Goal: Consume media (video, audio): Consume media (video, audio)

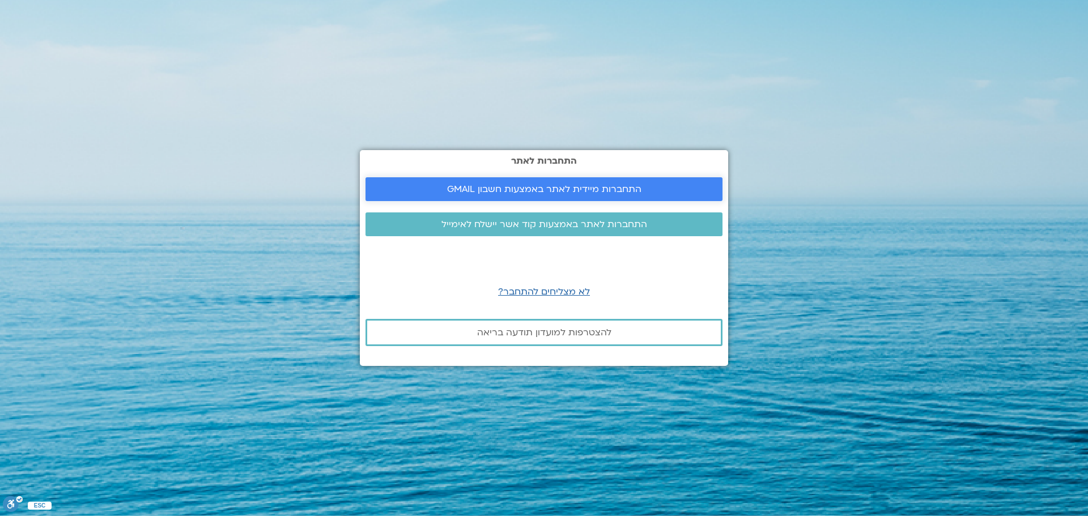
click at [514, 189] on span "התחברות מיידית לאתר באמצעות חשבון GMAIL" at bounding box center [544, 189] width 194 height 10
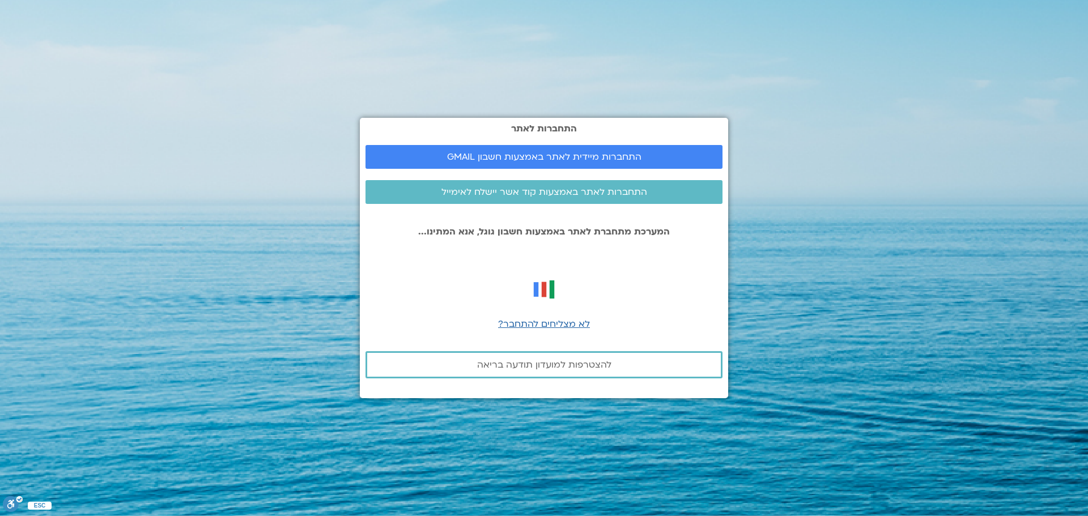
click at [568, 269] on div "התחברות לאתר התחברות מיידית לאתר באמצעות חשבון GMAIL התחברות לאתר באמצעות קוד א…" at bounding box center [544, 258] width 368 height 281
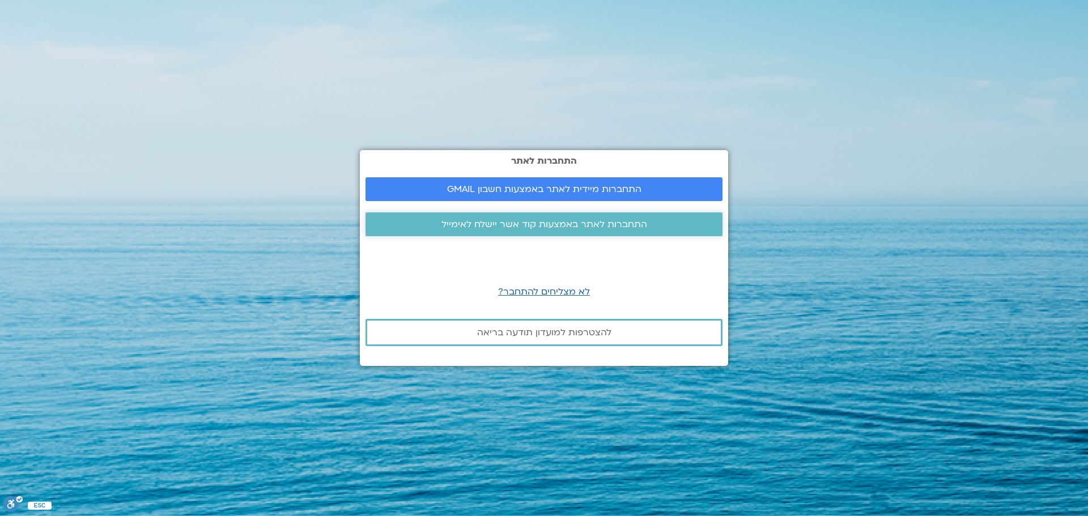
click at [510, 228] on span "התחברות לאתר באמצעות קוד אשר יישלח לאימייל" at bounding box center [545, 224] width 206 height 10
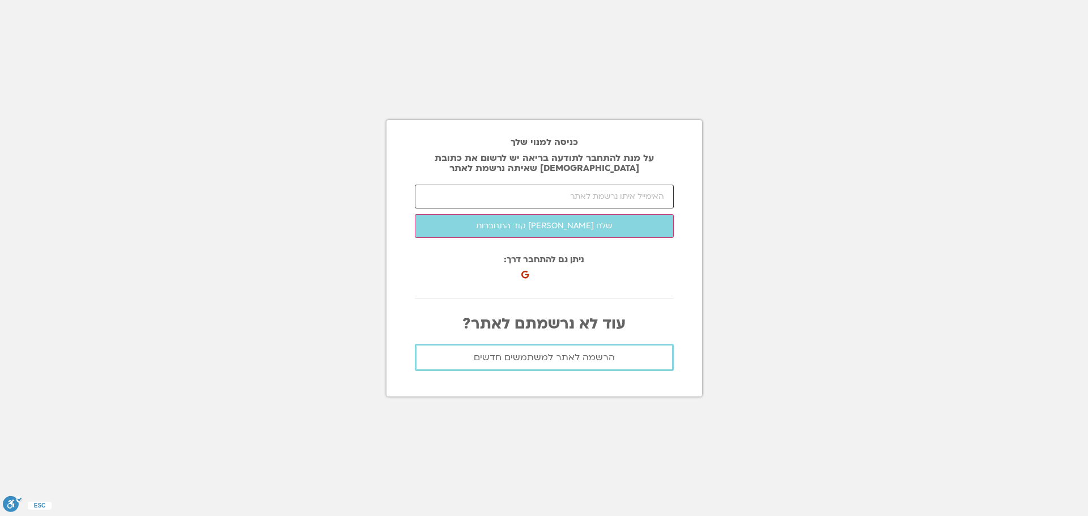
click at [502, 200] on input "email" at bounding box center [544, 197] width 259 height 24
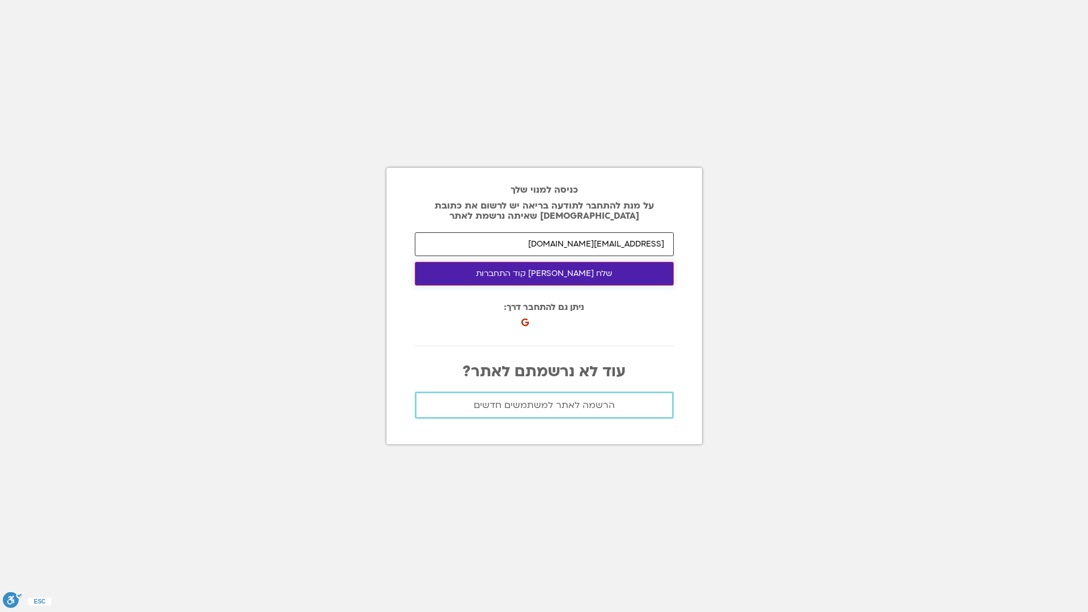
type input "idodvir10@gmail.com"
click at [502, 268] on button "שלח לי קוד התחברות" at bounding box center [544, 274] width 259 height 24
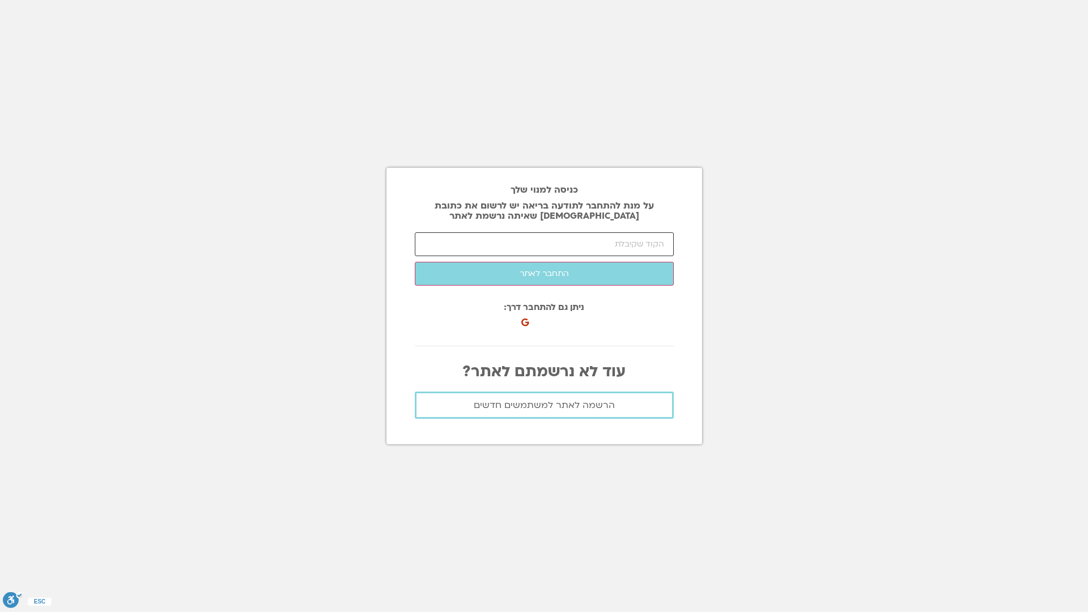
click at [560, 251] on input "number" at bounding box center [544, 244] width 259 height 24
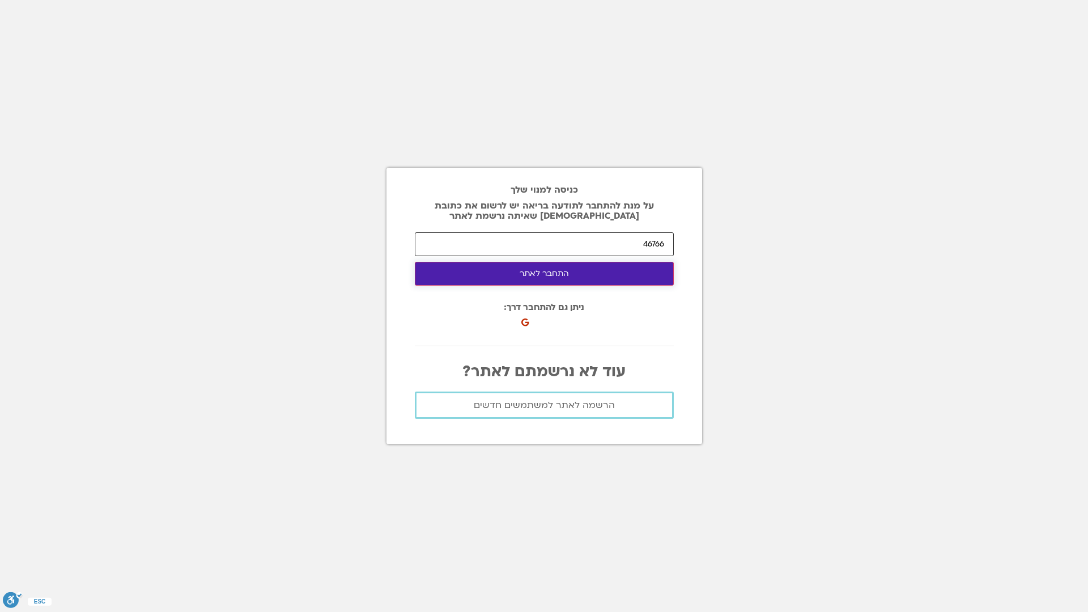
type input "46766"
click at [542, 274] on button "התחבר לאתר" at bounding box center [544, 274] width 259 height 24
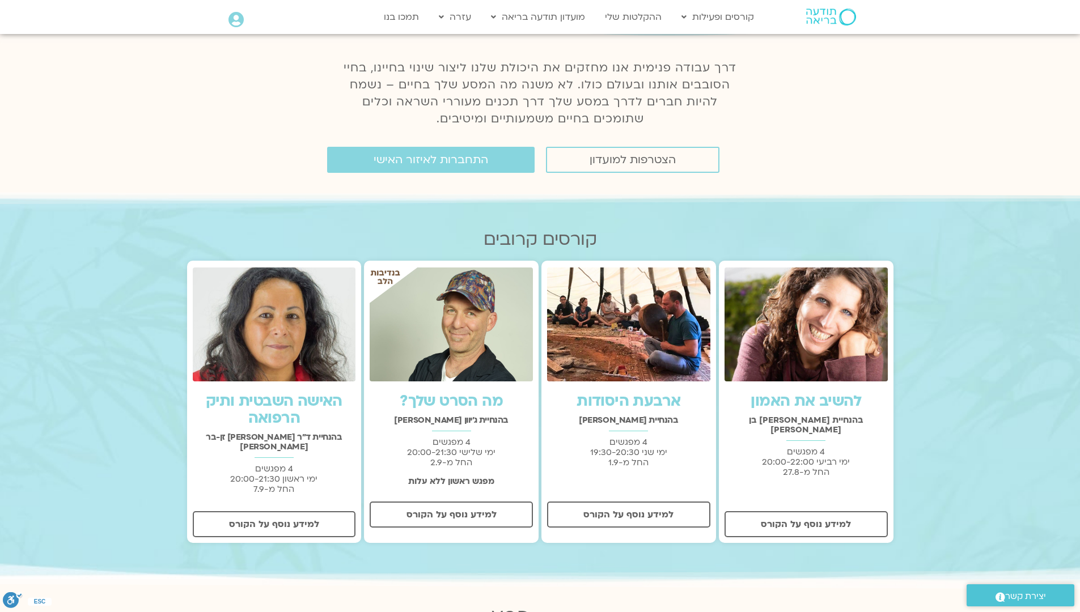
scroll to position [208, 0]
click at [392, 169] on link "התחברות לאיזור האישי" at bounding box center [430, 159] width 207 height 26
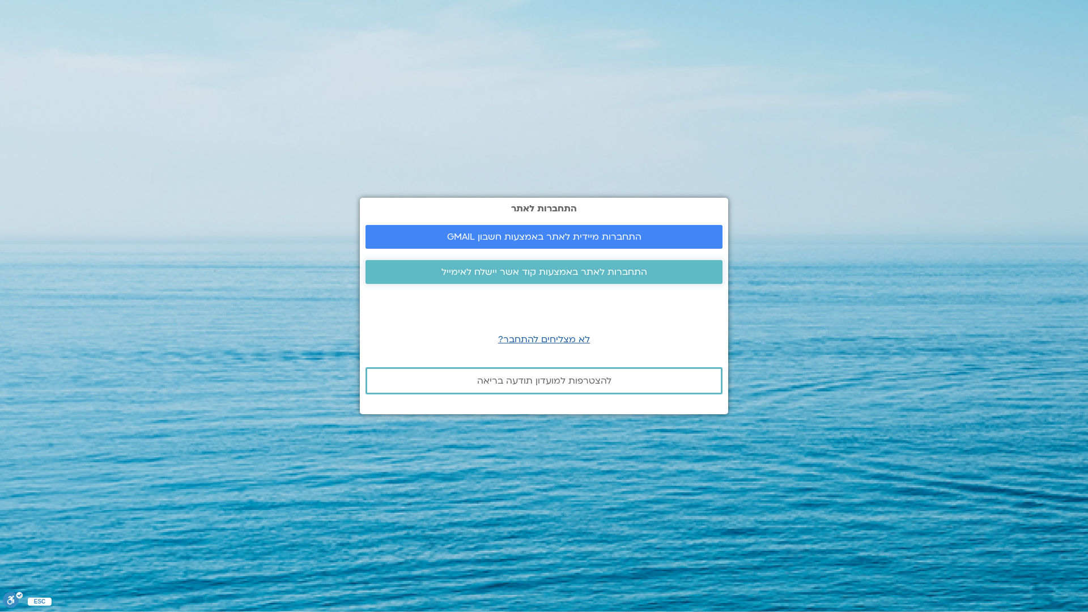
click at [473, 273] on span "התחברות לאתר באמצעות קוד אשר יישלח לאימייל" at bounding box center [545, 272] width 206 height 10
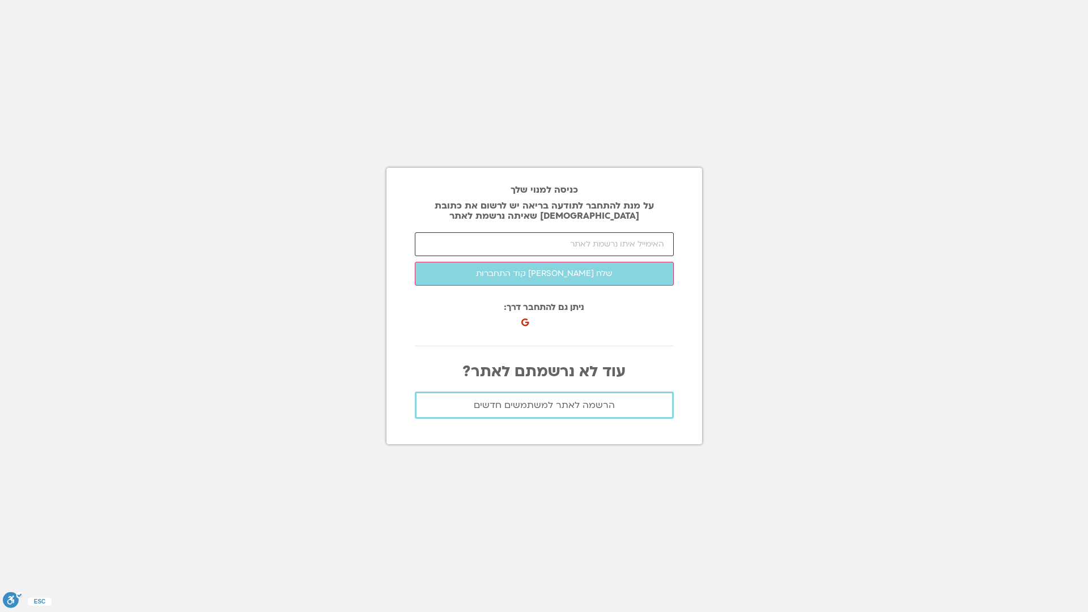
click at [494, 241] on input "email" at bounding box center [544, 244] width 259 height 24
type input "[EMAIL_ADDRESS][DOMAIN_NAME]"
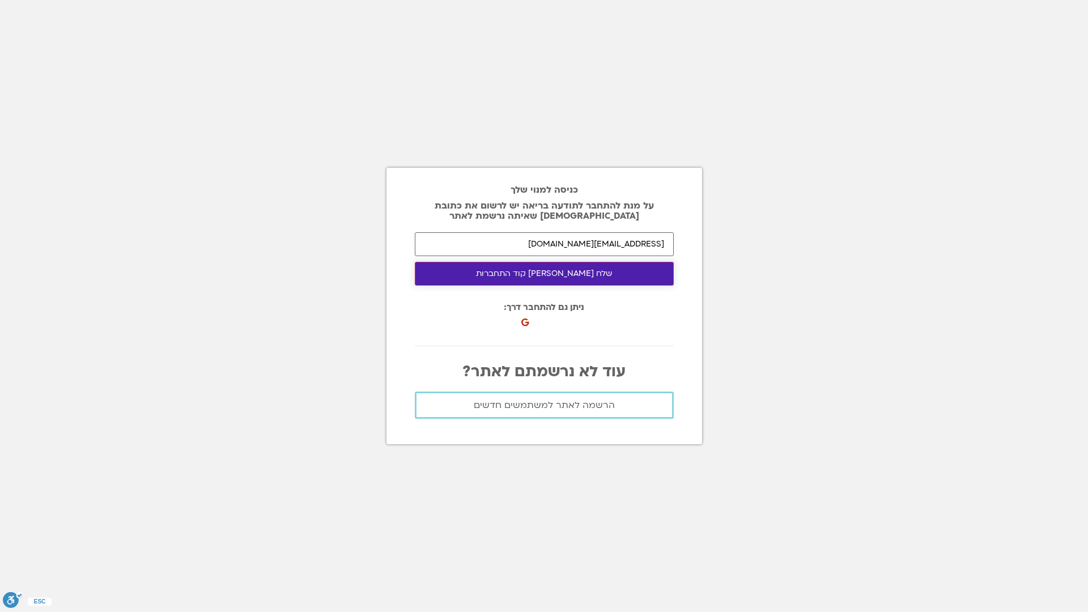
click at [524, 275] on button "שלח [PERSON_NAME] קוד התחברות" at bounding box center [544, 274] width 259 height 24
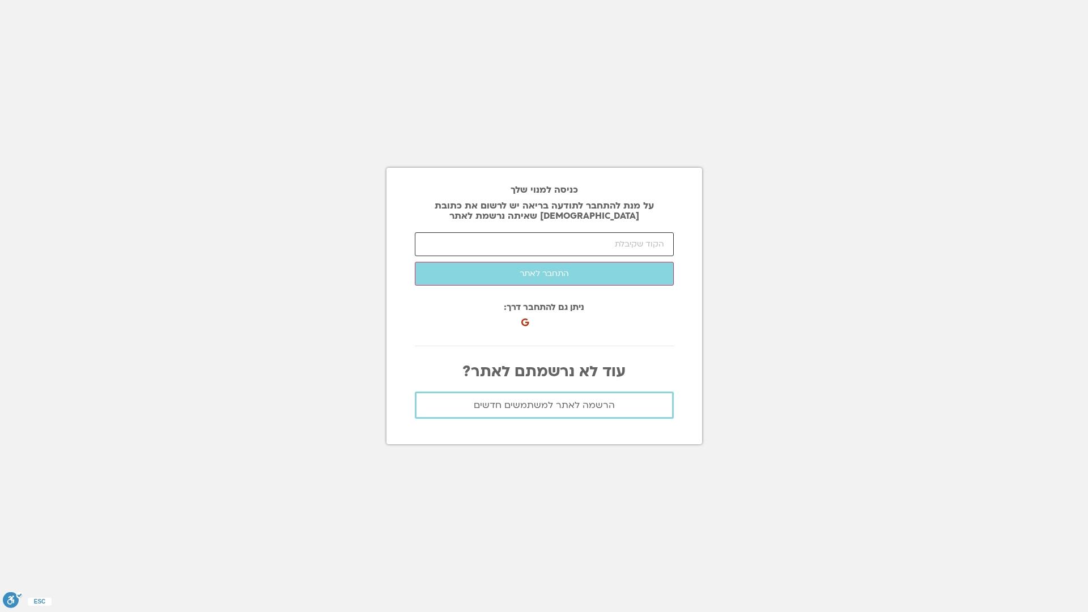
click at [578, 240] on input "number" at bounding box center [544, 244] width 259 height 24
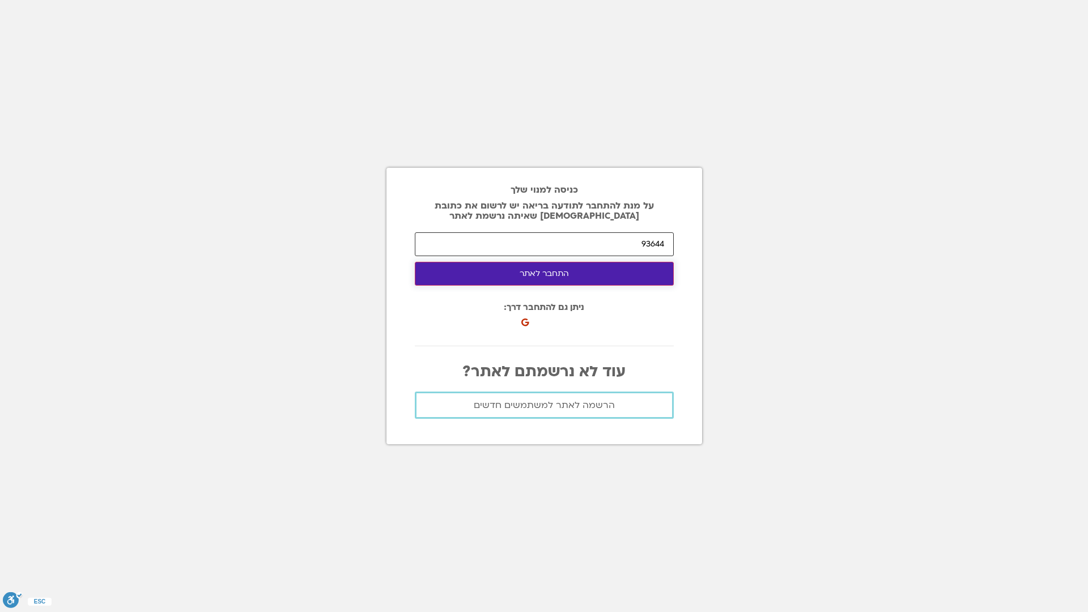
type input "93644"
click at [544, 273] on button "התחבר לאתר" at bounding box center [544, 274] width 259 height 24
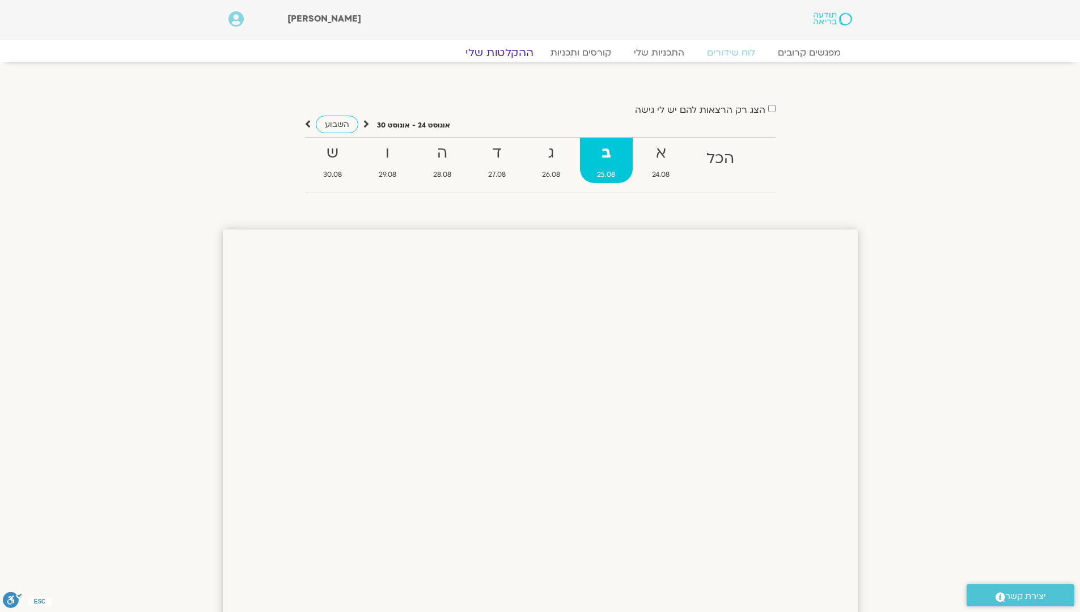
click at [516, 54] on link "ההקלטות שלי" at bounding box center [499, 53] width 95 height 14
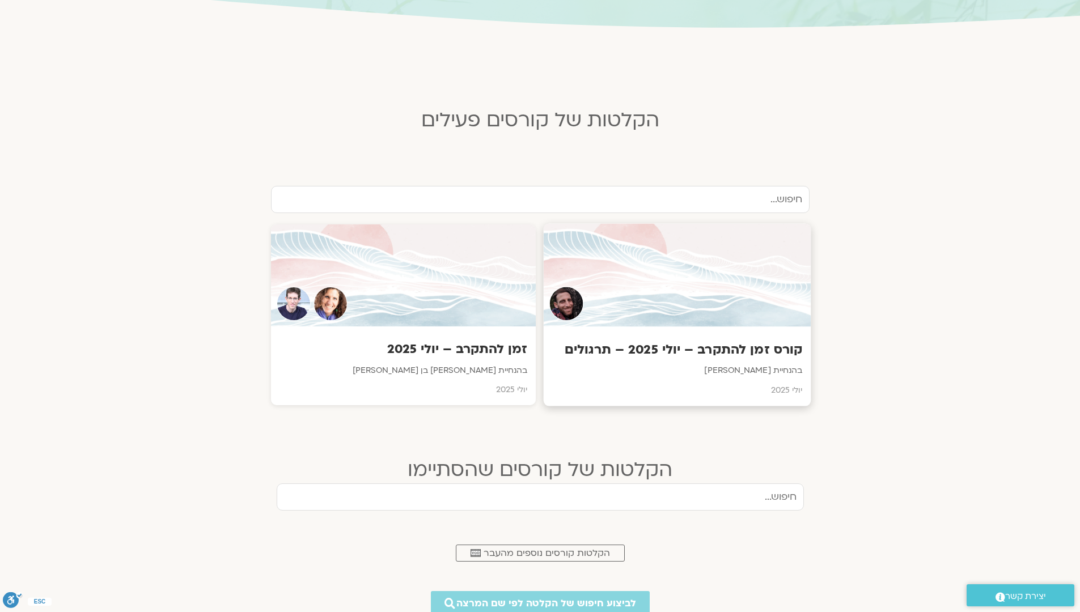
scroll to position [227, 0]
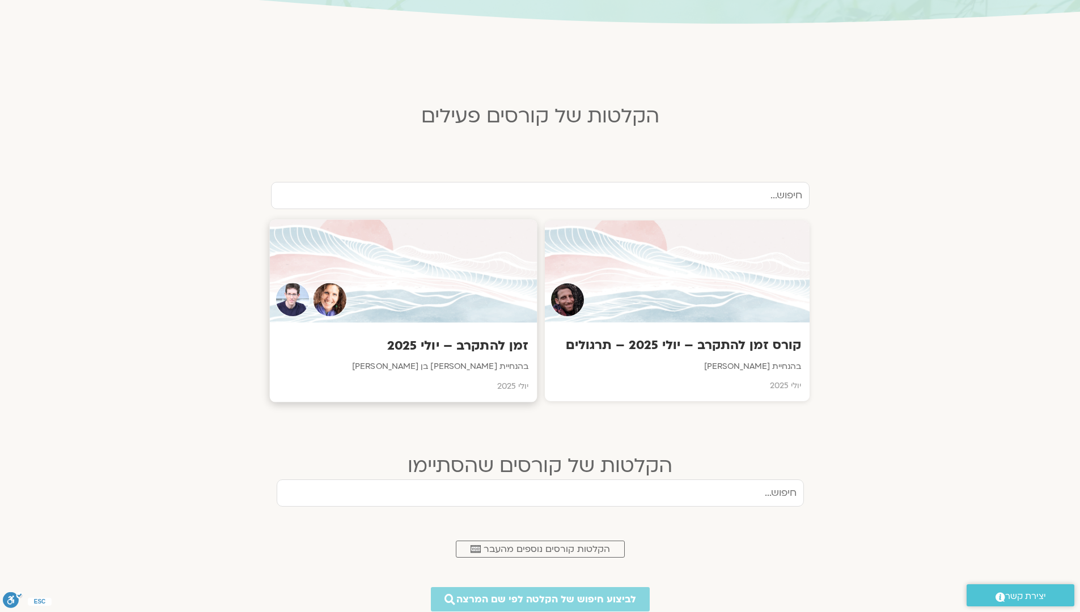
click at [484, 353] on h3 "זמן להתקרב – יולי 2025" at bounding box center [403, 346] width 250 height 18
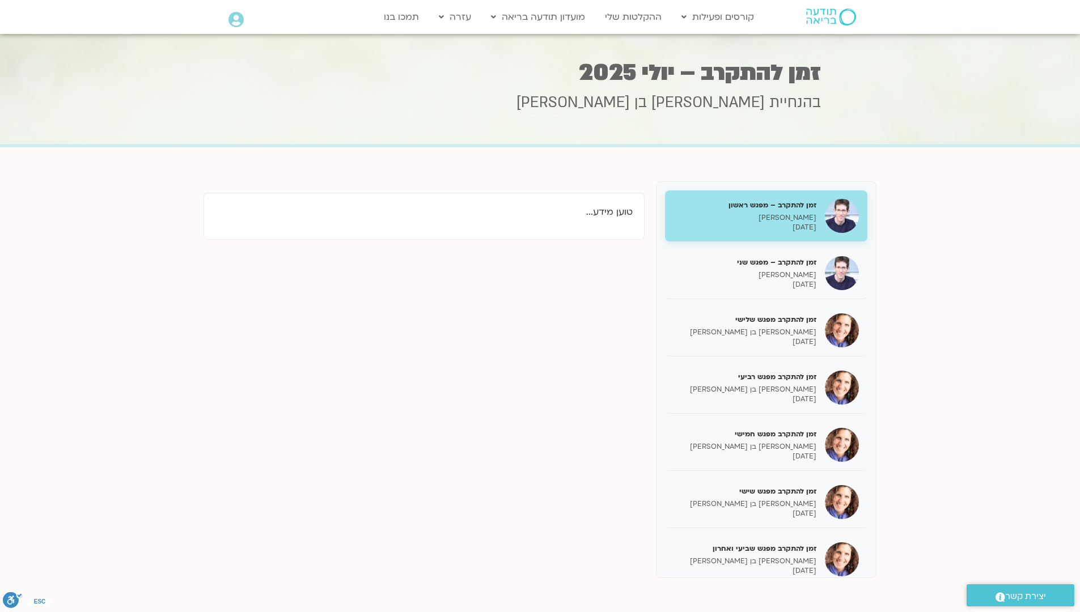
click at [440, 345] on div "זמן להתקרב – מפגש ראשון [PERSON_NAME] [DATE] זמן להתקרב – מפגש שני [PERSON_NAME…" at bounding box center [540, 379] width 673 height 397
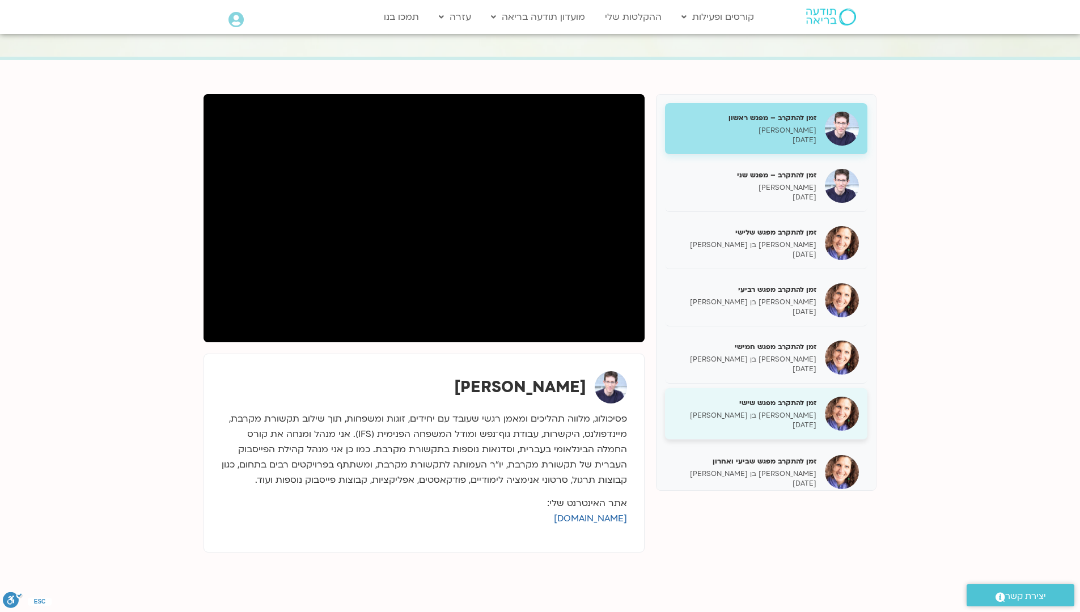
scroll to position [95, 0]
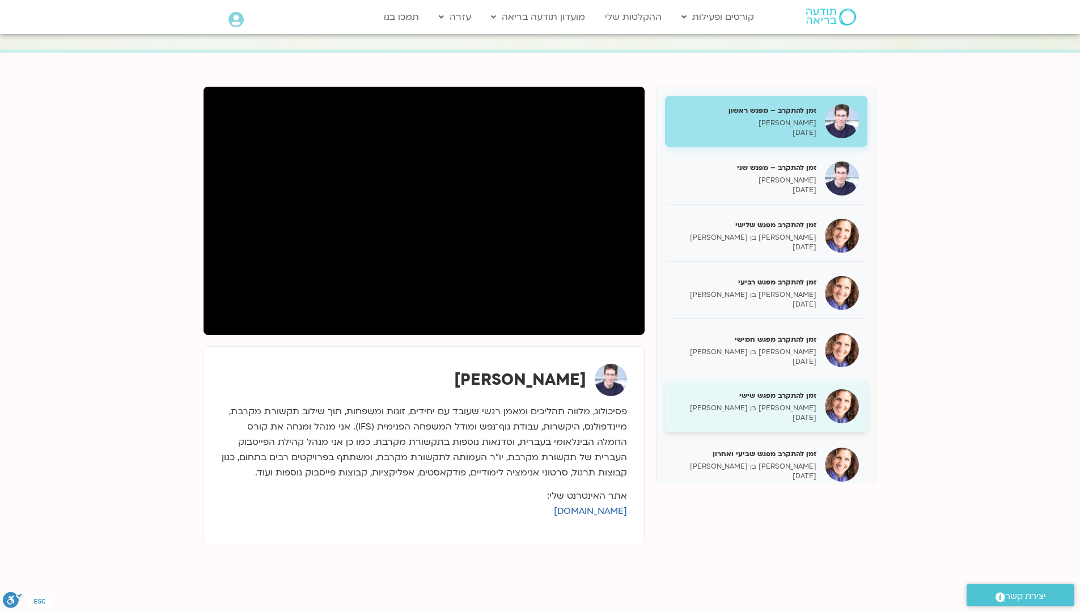
click at [748, 405] on p "[PERSON_NAME] בן [PERSON_NAME]" at bounding box center [744, 409] width 143 height 10
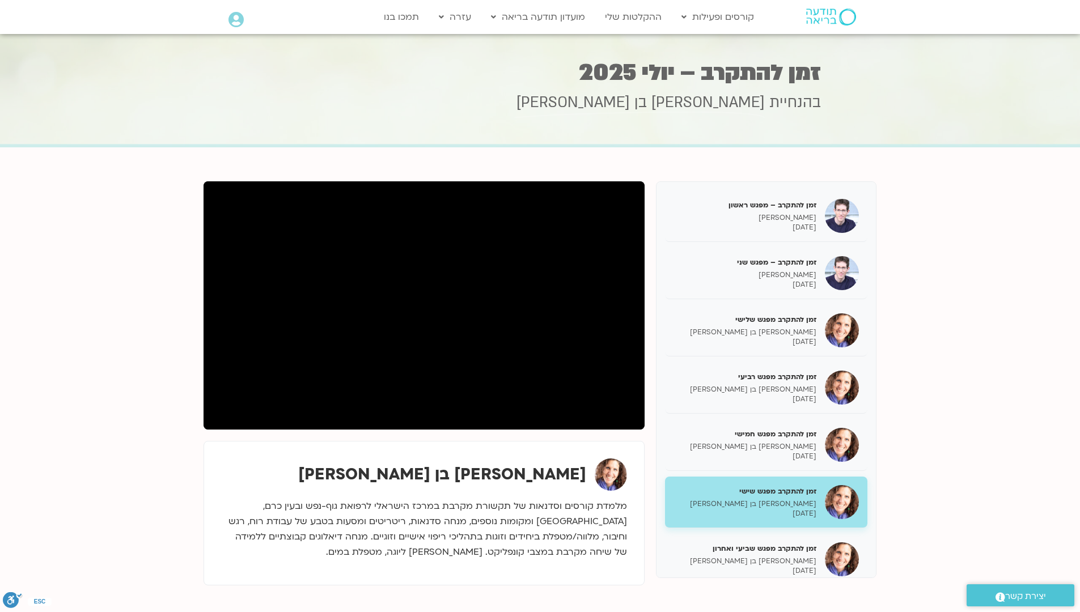
click at [135, 251] on section "זמן להתקרב – מפגש ראשון [PERSON_NAME] [DATE] זמן להתקרב – מפגש שני [PERSON_NAME…" at bounding box center [540, 400] width 1080 height 506
drag, startPoint x: 126, startPoint y: 255, endPoint x: 109, endPoint y: 382, distance: 128.7
click at [109, 382] on section "זמן להתקרב – מפגש ראשון [PERSON_NAME] [DATE] זמן להתקרב – מפגש שני [PERSON_NAME…" at bounding box center [540, 400] width 1080 height 506
click at [45, 603] on section "זמן להתקרב – מפגש ראשון [PERSON_NAME] [DATE] זמן להתקרב – מפגש שני [PERSON_NAME…" at bounding box center [540, 400] width 1080 height 506
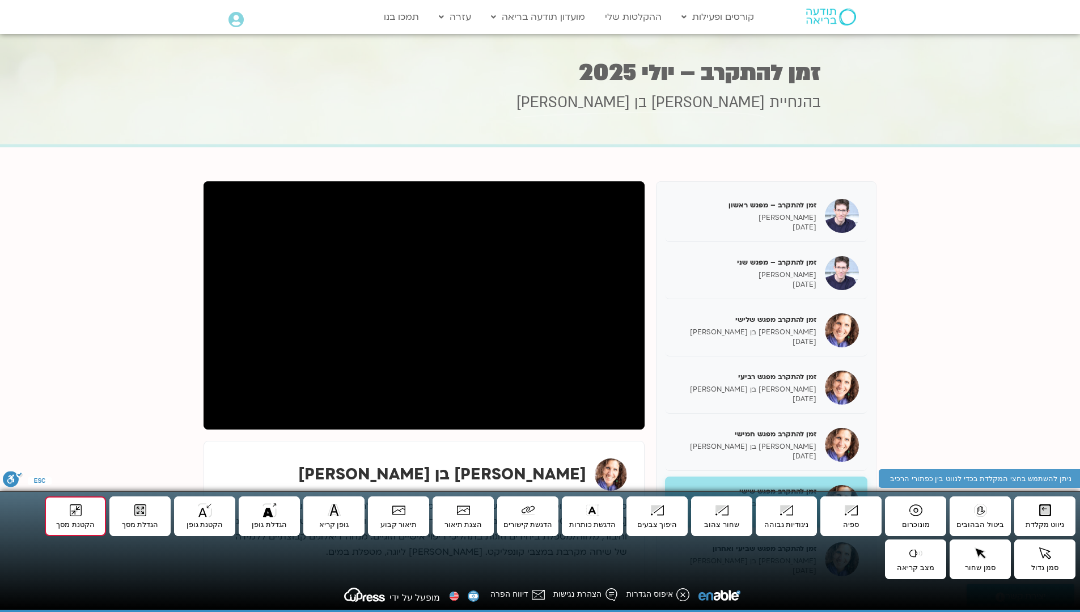
click at [88, 517] on button "הקטנת מסך Shift+P" at bounding box center [75, 517] width 61 height 40
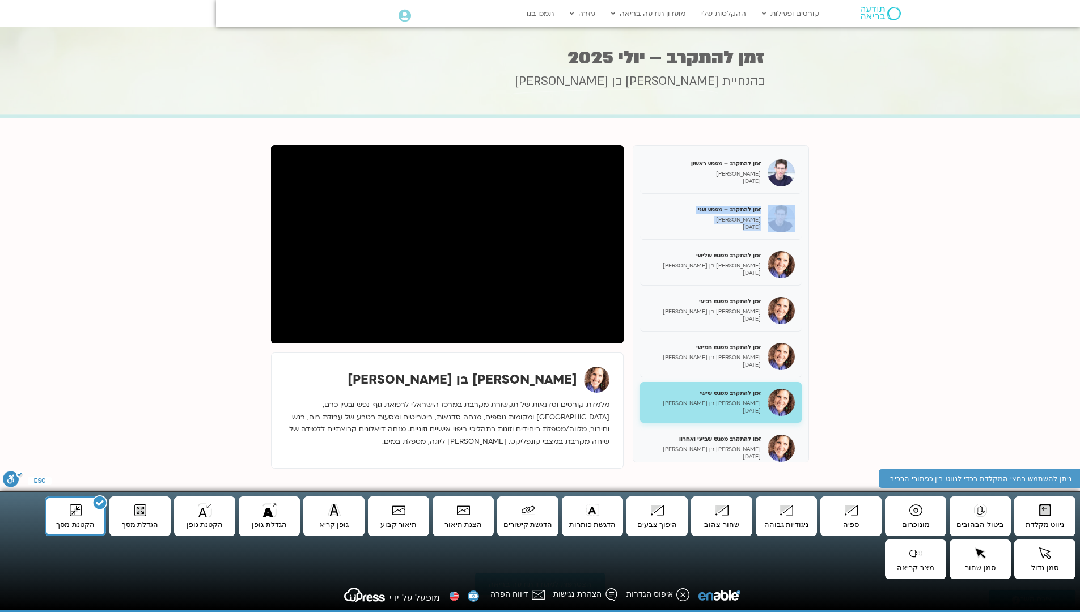
drag, startPoint x: 938, startPoint y: 201, endPoint x: 917, endPoint y: 271, distance: 73.2
click at [917, 271] on section "זמן להתקרב – מפגש ראשון [PERSON_NAME] [DATE] זמן להתקרב – מפגש שני [PERSON_NAME…" at bounding box center [540, 320] width 1080 height 405
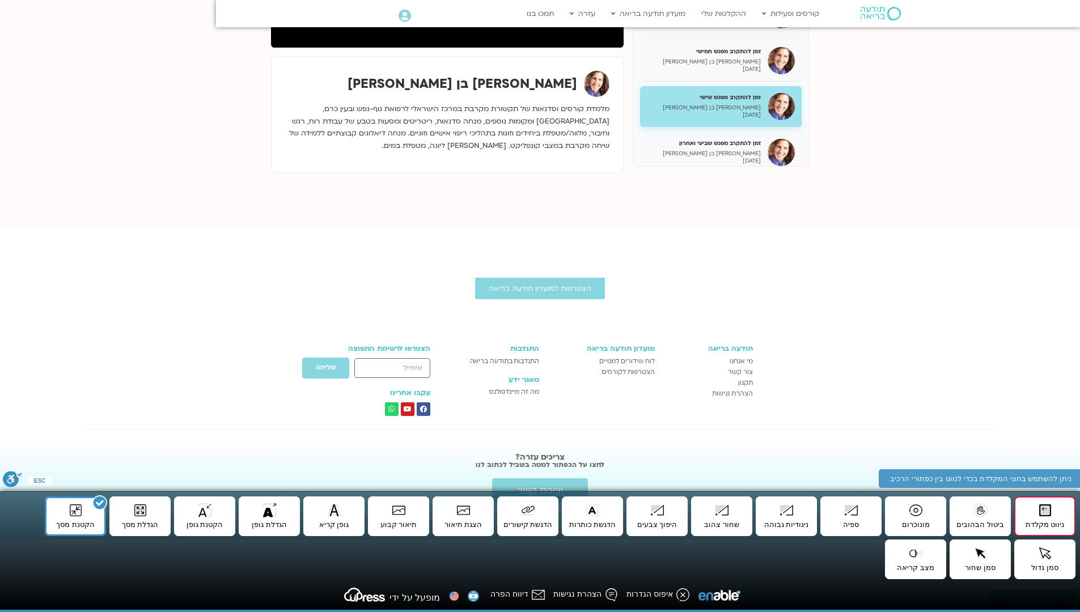
scroll to position [308, 0]
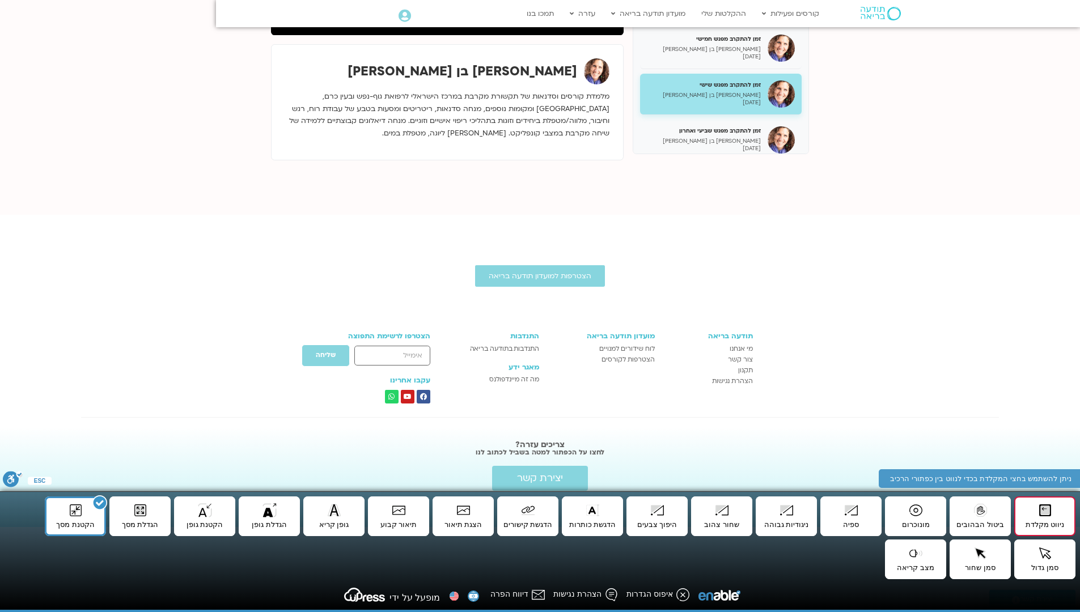
click at [1036, 514] on button "ניווט מקלדת Shift+A" at bounding box center [1044, 517] width 61 height 40
click at [1053, 516] on button "ניווט מקלדת Shift+A" at bounding box center [1044, 517] width 61 height 40
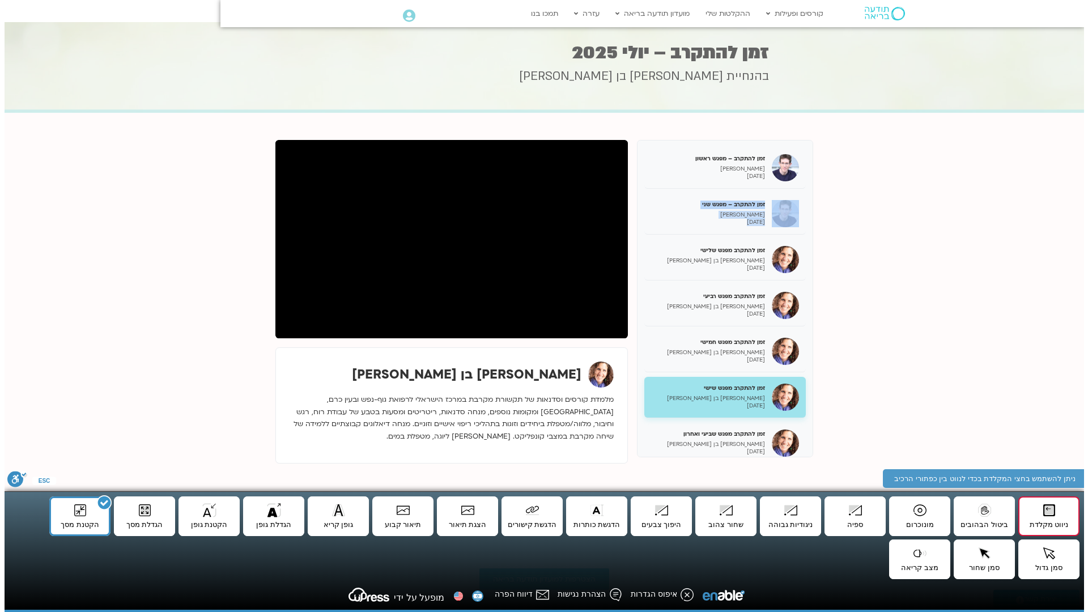
scroll to position [0, 0]
